Goal: Task Accomplishment & Management: Manage account settings

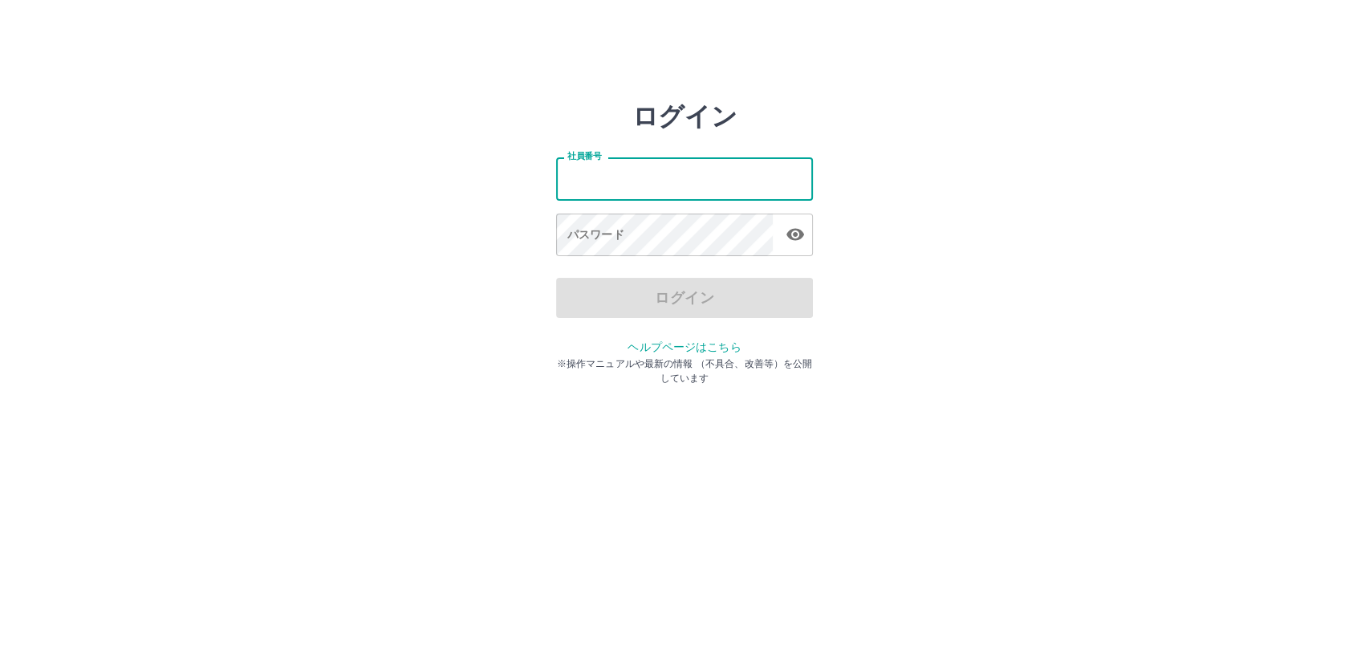
click at [736, 182] on input "社員番号" at bounding box center [684, 178] width 257 height 43
type input "*******"
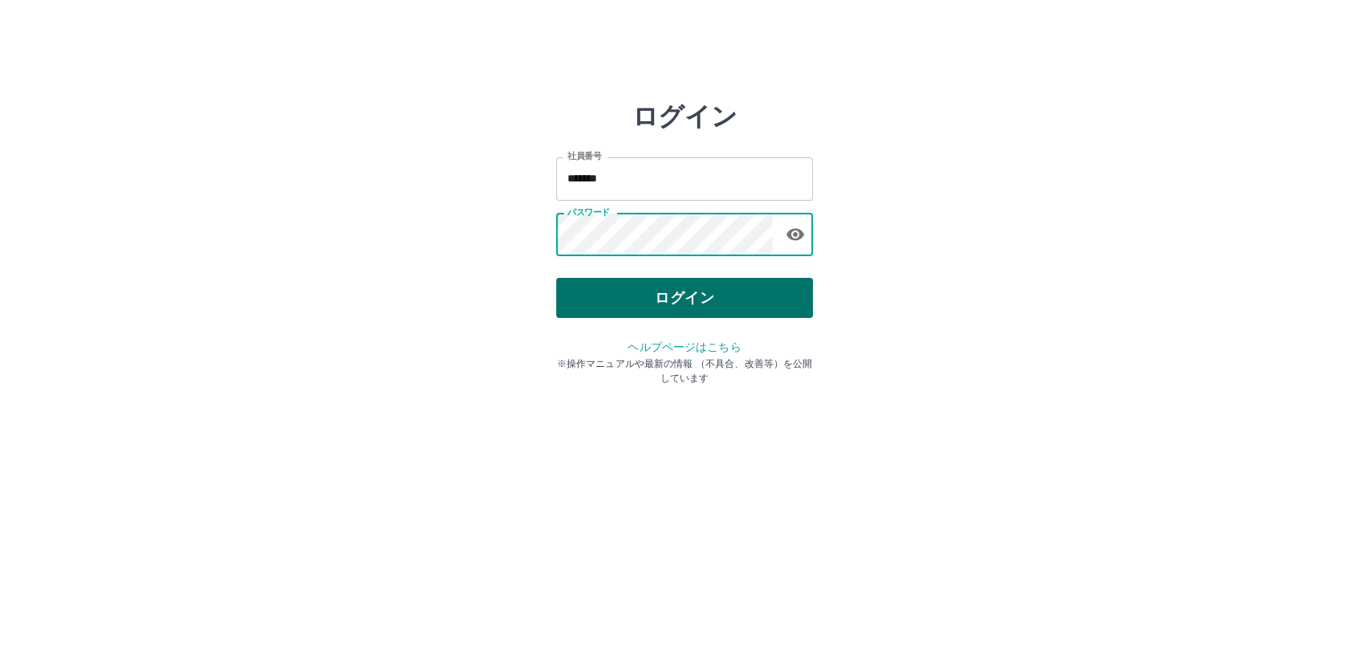
click at [705, 298] on button "ログイン" at bounding box center [684, 298] width 257 height 40
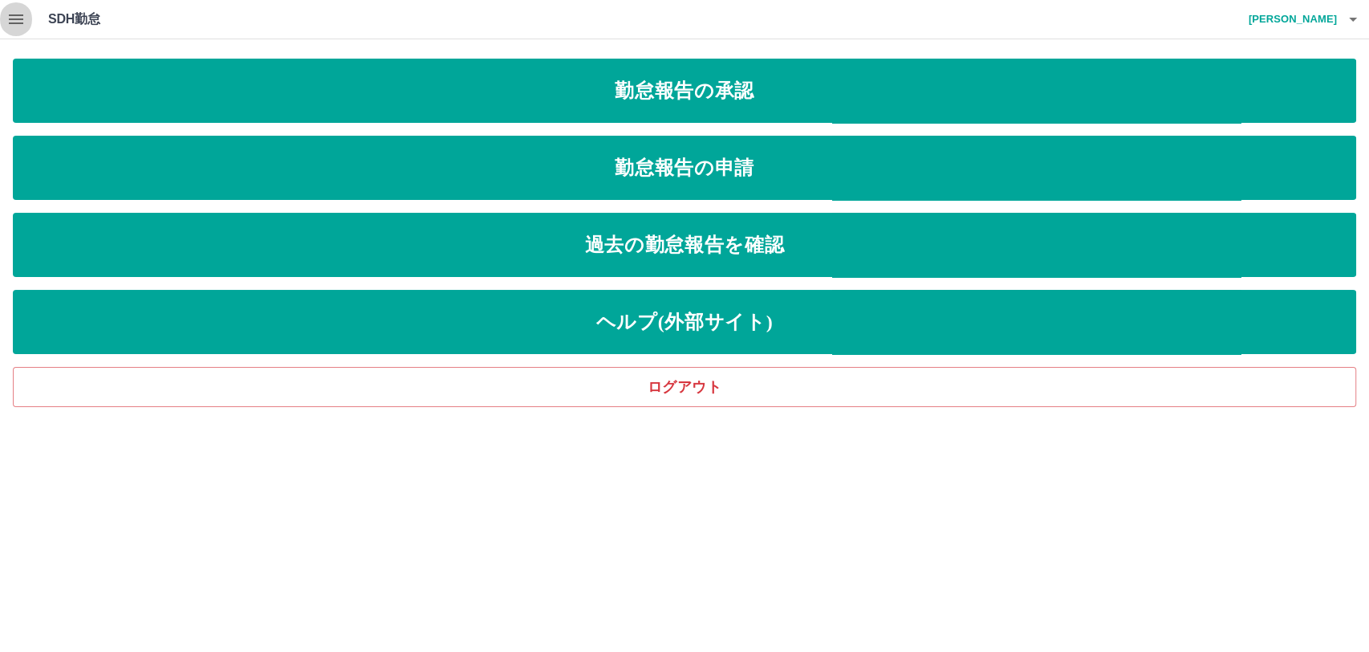
click at [17, 15] on icon "button" at bounding box center [16, 19] width 14 height 10
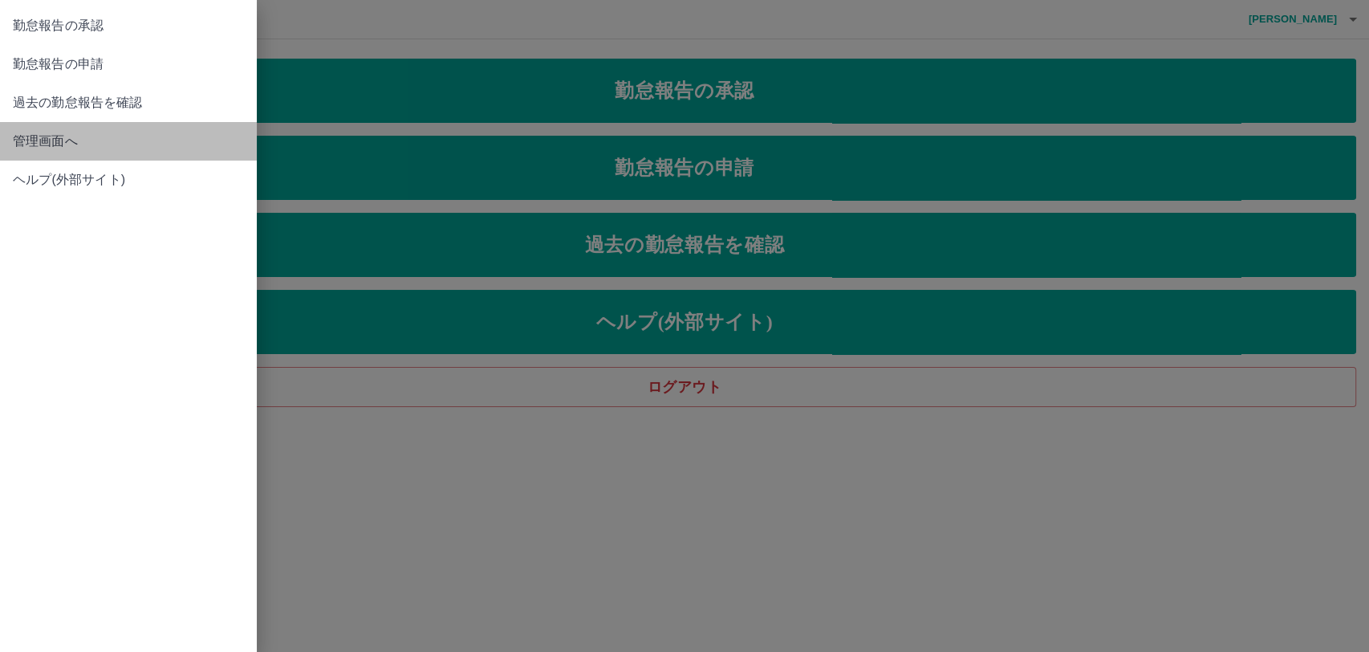
click at [51, 136] on span "管理画面へ" at bounding box center [128, 141] width 231 height 19
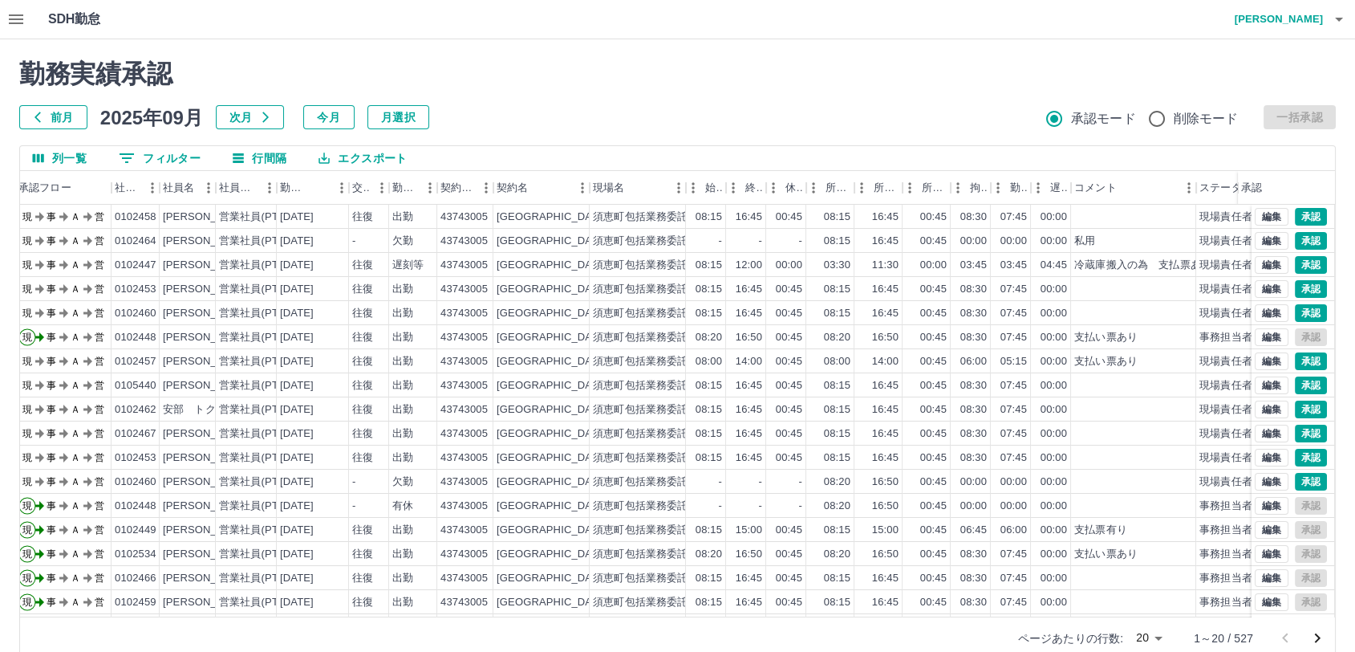
scroll to position [0, 39]
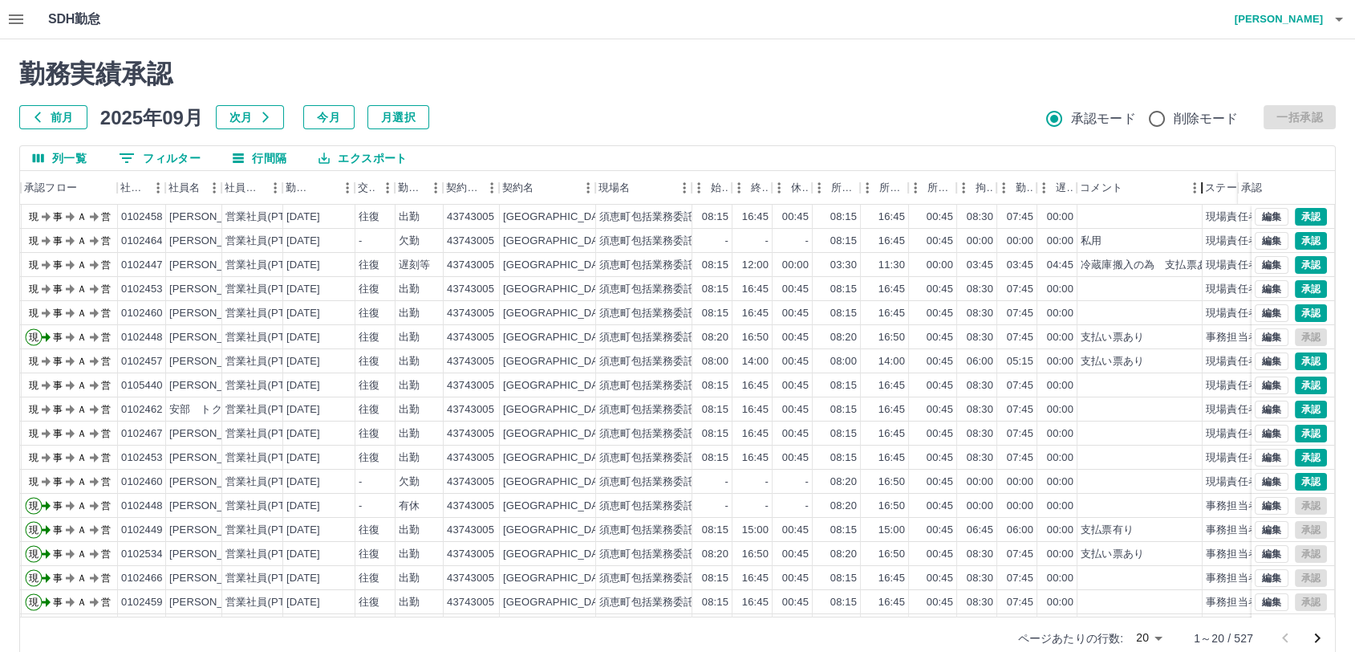
click at [1202, 186] on div "コメント" at bounding box center [1201, 188] width 19 height 34
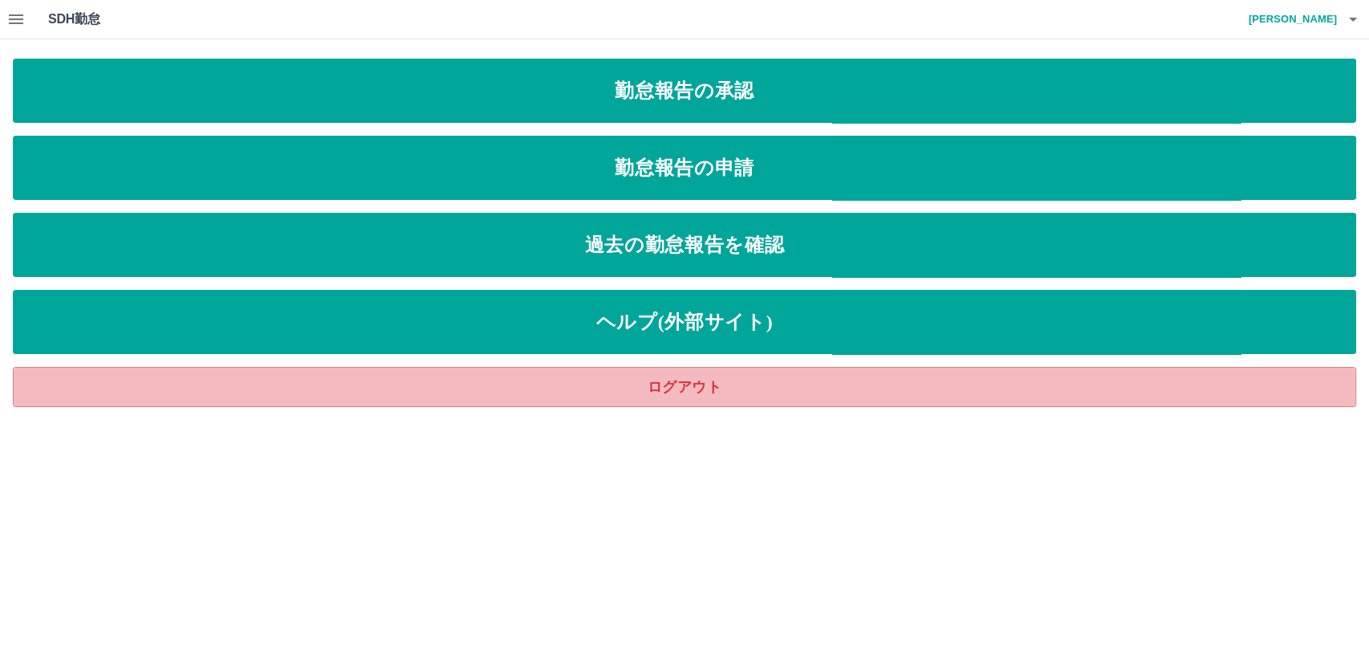
click at [689, 380] on link "ログアウト" at bounding box center [684, 387] width 1343 height 40
